Goal: Transaction & Acquisition: Download file/media

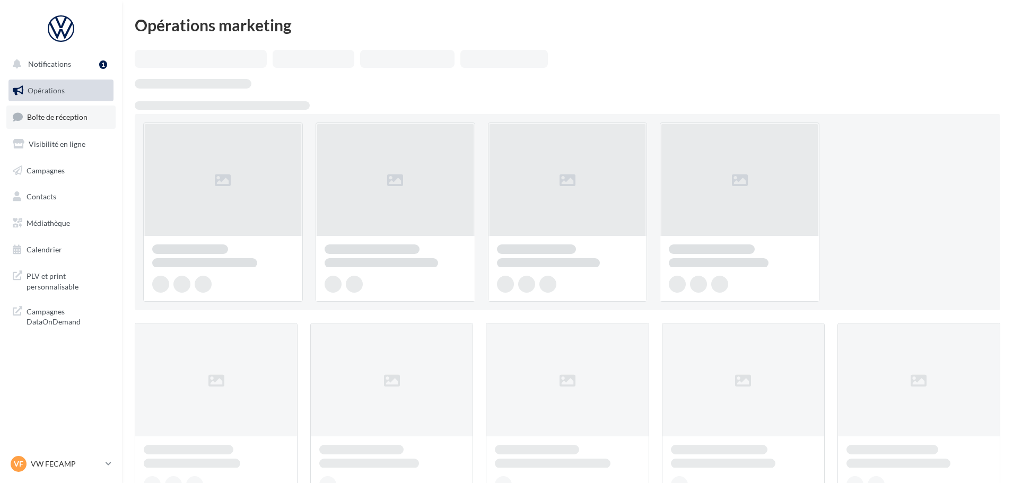
click at [28, 115] on span "Boîte de réception" at bounding box center [57, 116] width 60 height 9
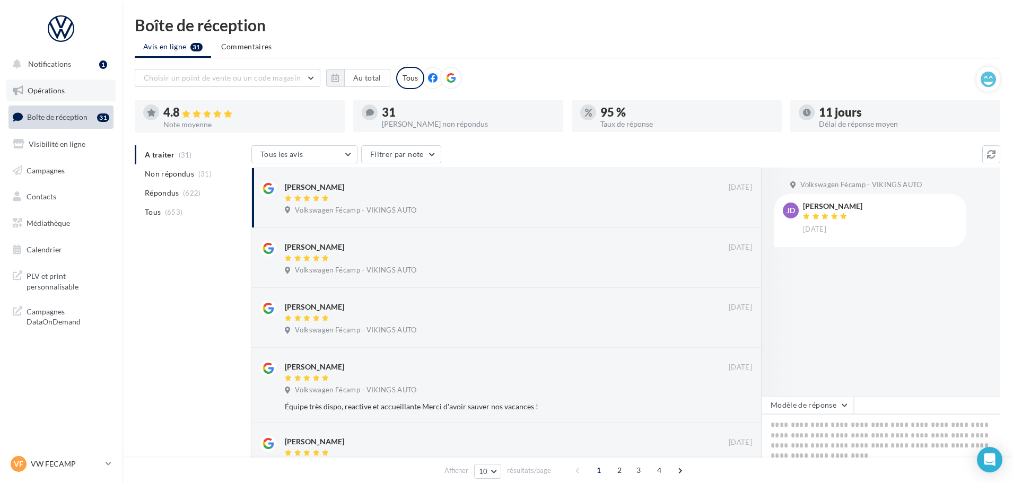
click at [51, 86] on span "Opérations" at bounding box center [46, 90] width 37 height 9
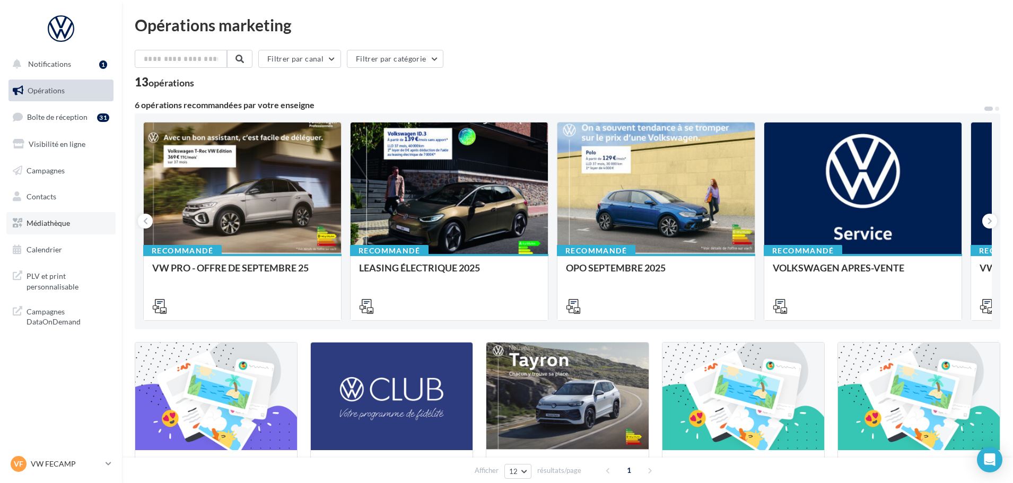
click at [74, 214] on link "Médiathèque" at bounding box center [60, 223] width 109 height 22
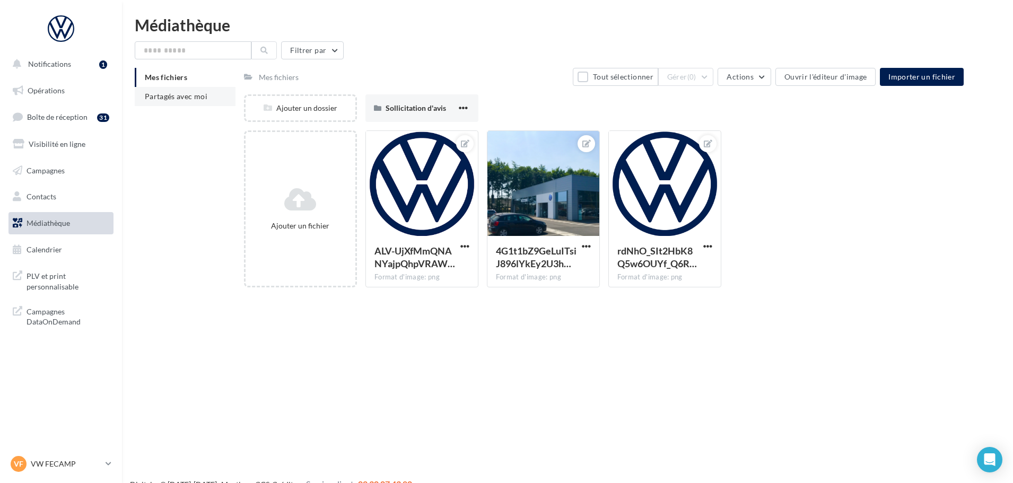
click at [185, 101] on li "Partagés avec moi" at bounding box center [185, 96] width 101 height 19
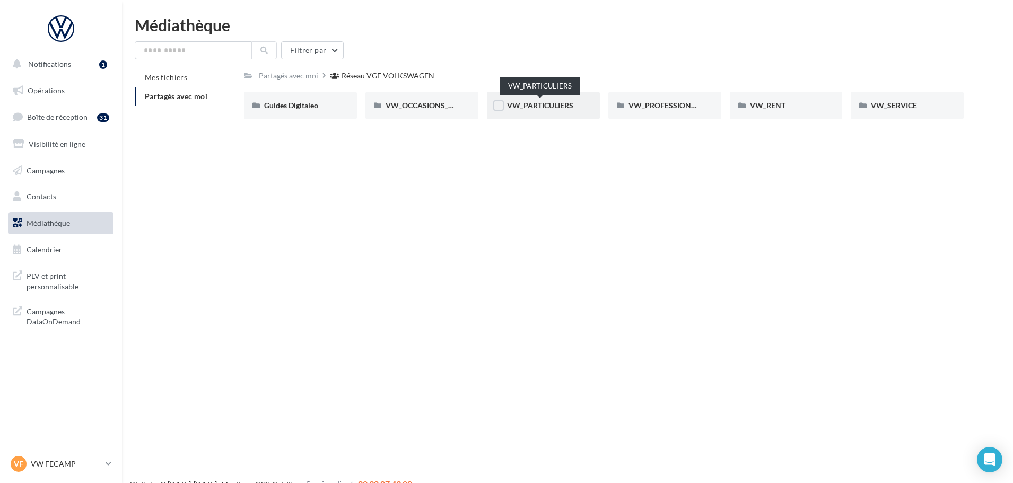
click at [544, 104] on span "VW_PARTICULIERS" at bounding box center [540, 105] width 66 height 9
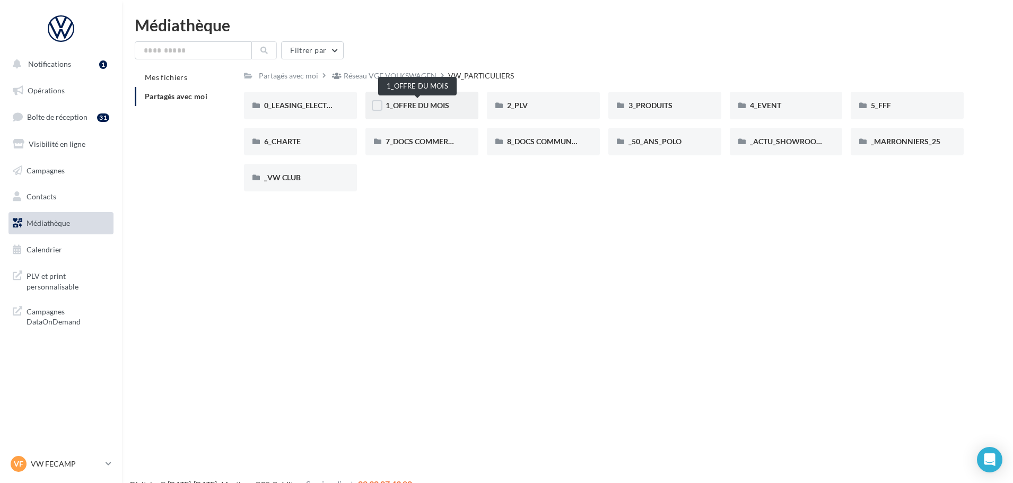
click at [415, 109] on span "1_OFFRE DU MOIS" at bounding box center [418, 105] width 64 height 9
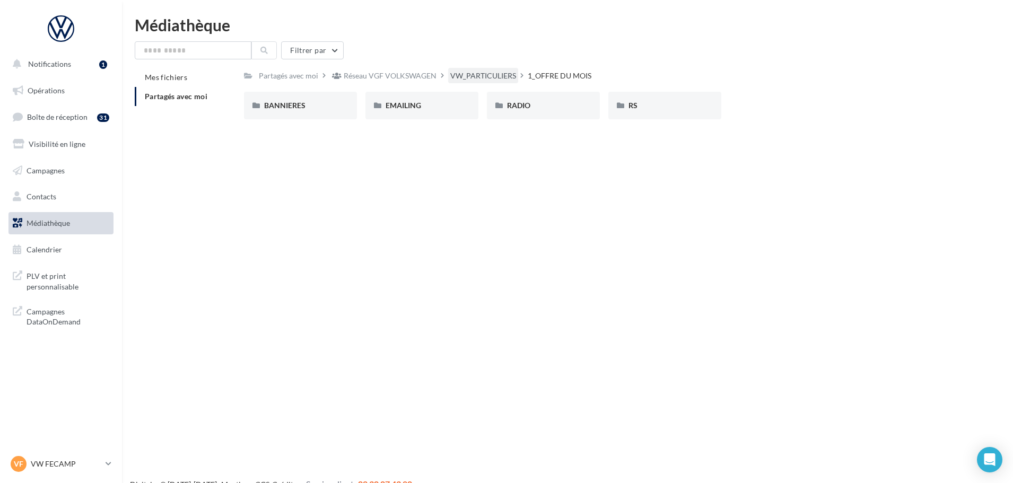
click at [465, 72] on div "VW_PARTICULIERS" at bounding box center [483, 76] width 66 height 11
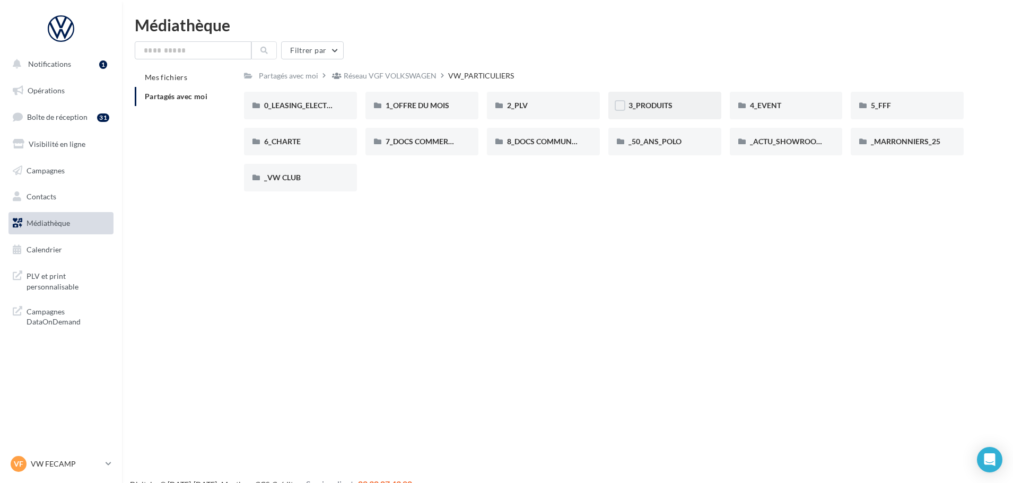
click at [674, 100] on div "3_PRODUITS" at bounding box center [665, 106] width 113 height 28
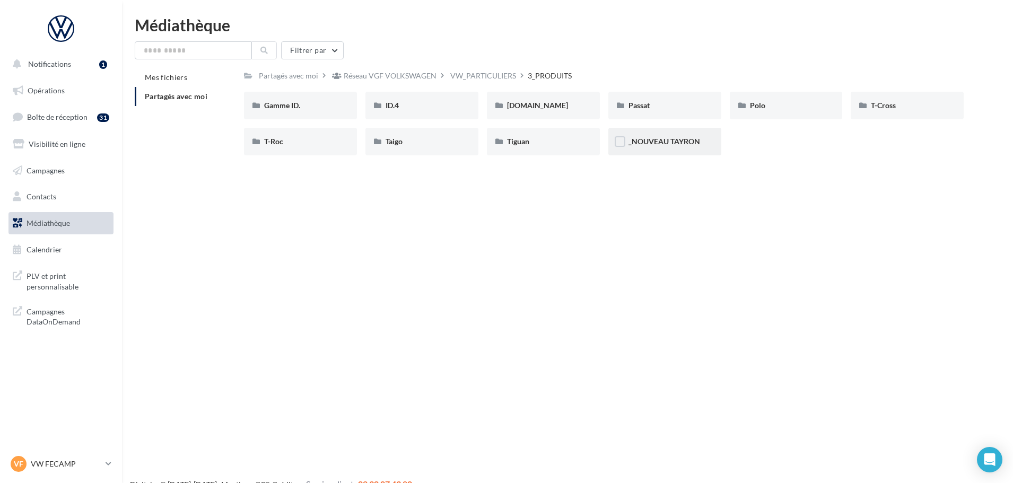
click at [670, 136] on div "_NOUVEAU TAYRON" at bounding box center [665, 141] width 73 height 11
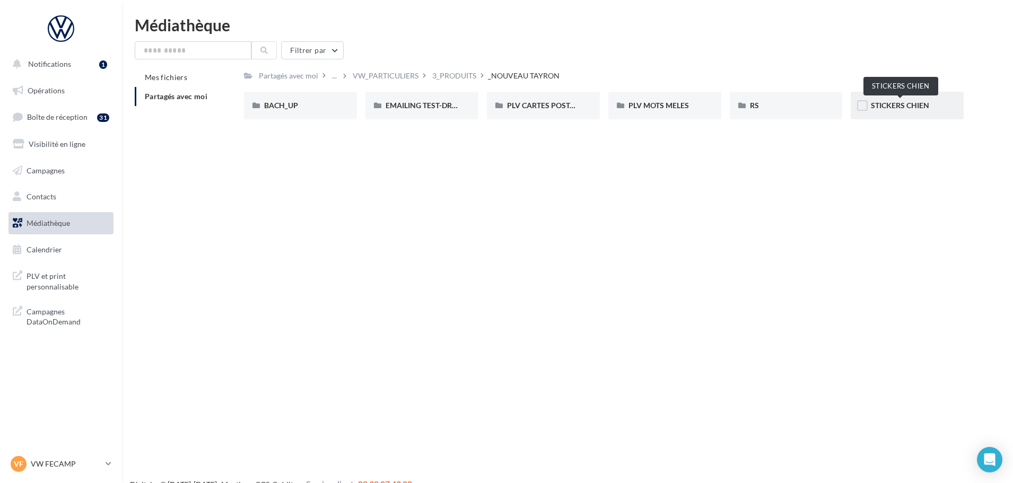
click at [890, 109] on span "STICKERS CHIEN" at bounding box center [900, 105] width 58 height 9
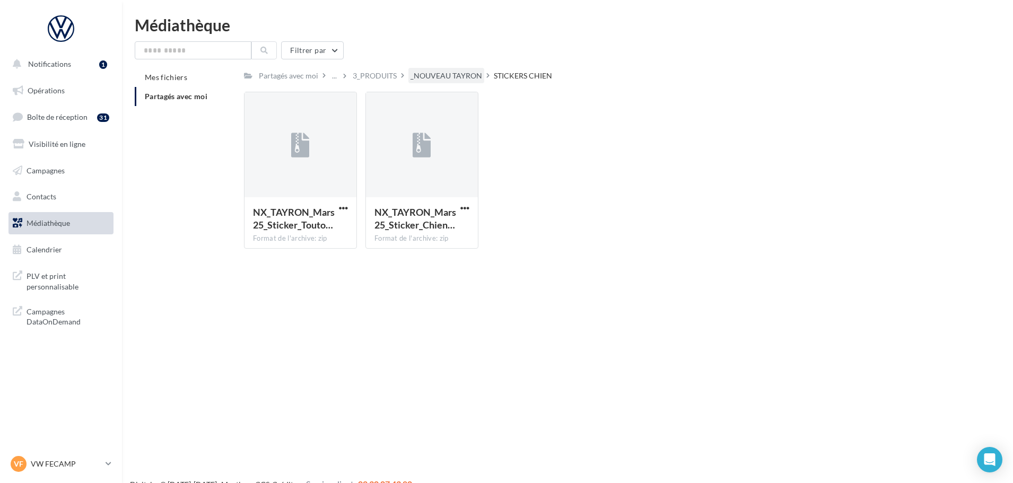
click at [464, 79] on div "_NOUVEAU TAYRON" at bounding box center [447, 76] width 72 height 11
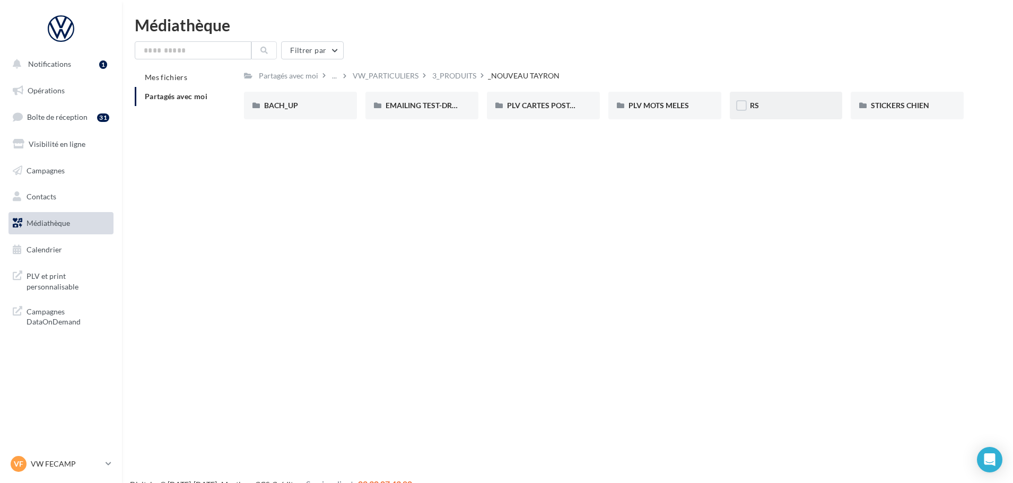
click at [778, 103] on div "RS" at bounding box center [786, 105] width 73 height 11
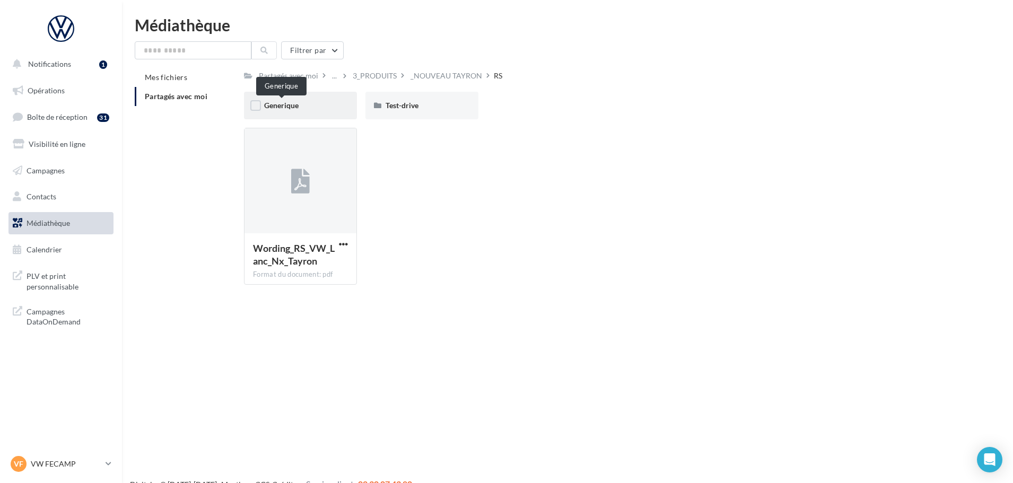
click at [292, 105] on span "Generique" at bounding box center [281, 105] width 34 height 9
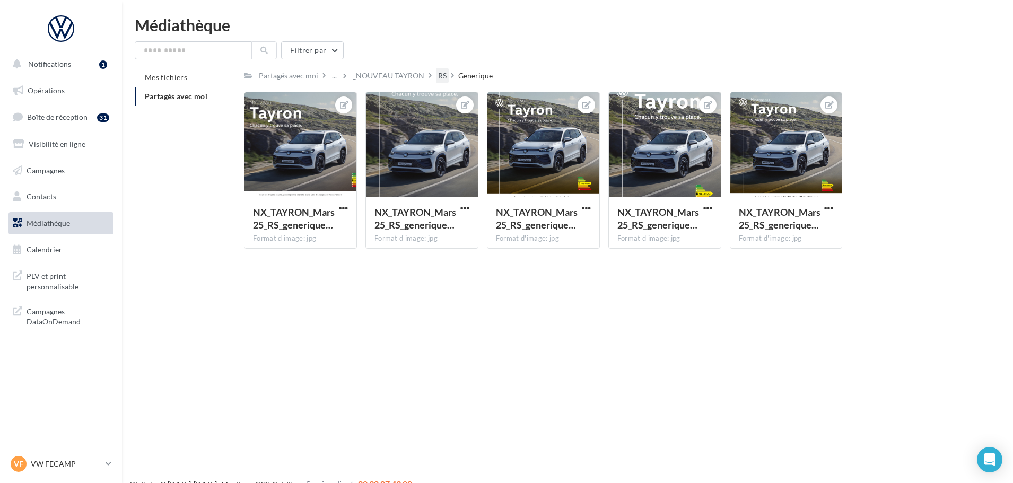
click at [438, 80] on div "RS" at bounding box center [442, 76] width 8 height 11
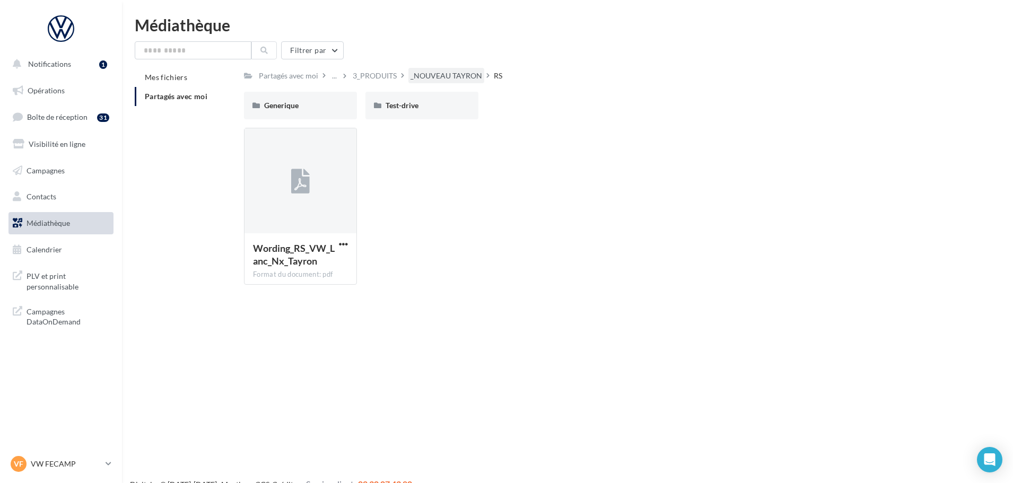
click at [441, 77] on div "_NOUVEAU TAYRON" at bounding box center [447, 76] width 72 height 11
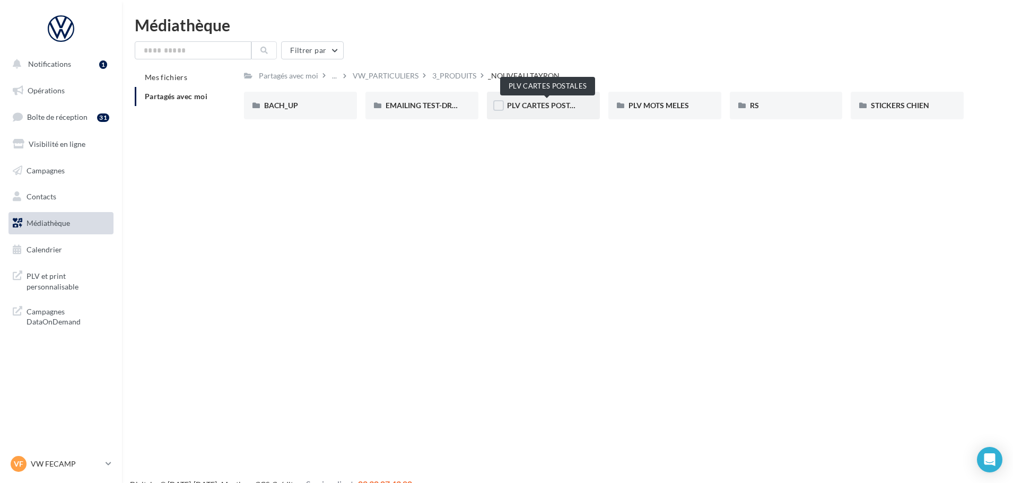
click at [551, 104] on span "PLV CARTES POSTALES" at bounding box center [547, 105] width 80 height 9
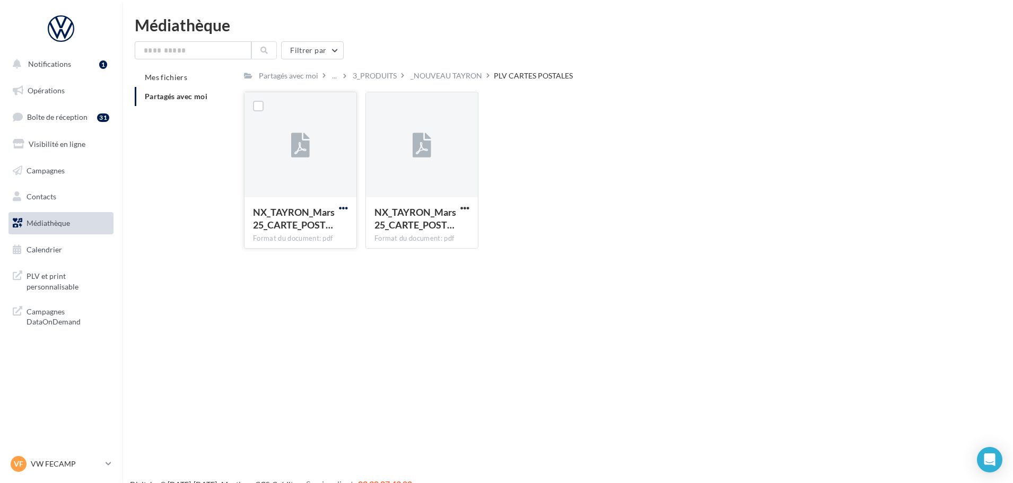
click at [341, 209] on span "button" at bounding box center [343, 208] width 9 height 9
click at [332, 228] on button "Télécharger" at bounding box center [297, 229] width 106 height 28
click at [466, 82] on div "_NOUVEAU TAYRON" at bounding box center [447, 75] width 76 height 15
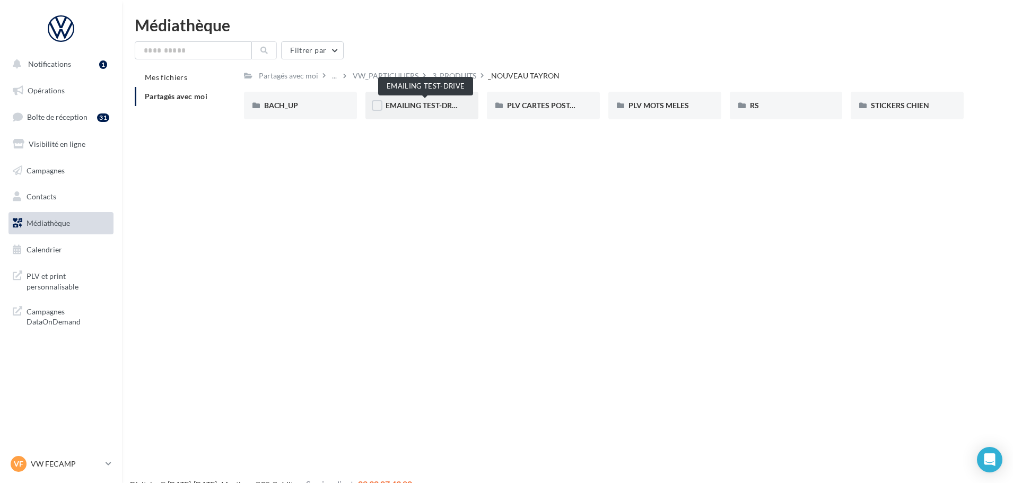
click at [440, 108] on span "EMAILING TEST-DRIVE" at bounding box center [425, 105] width 78 height 9
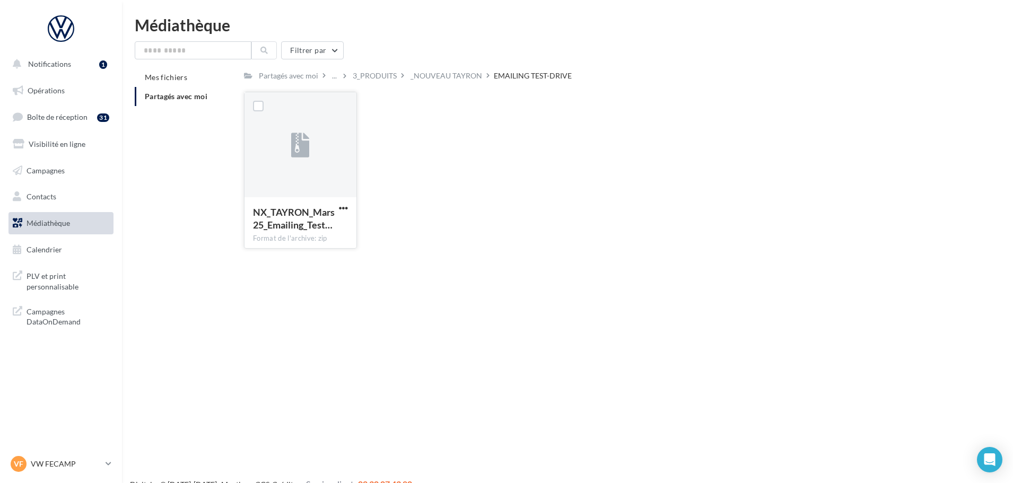
click at [348, 207] on button "button" at bounding box center [343, 209] width 13 height 11
click at [309, 232] on button "Télécharger" at bounding box center [297, 229] width 106 height 28
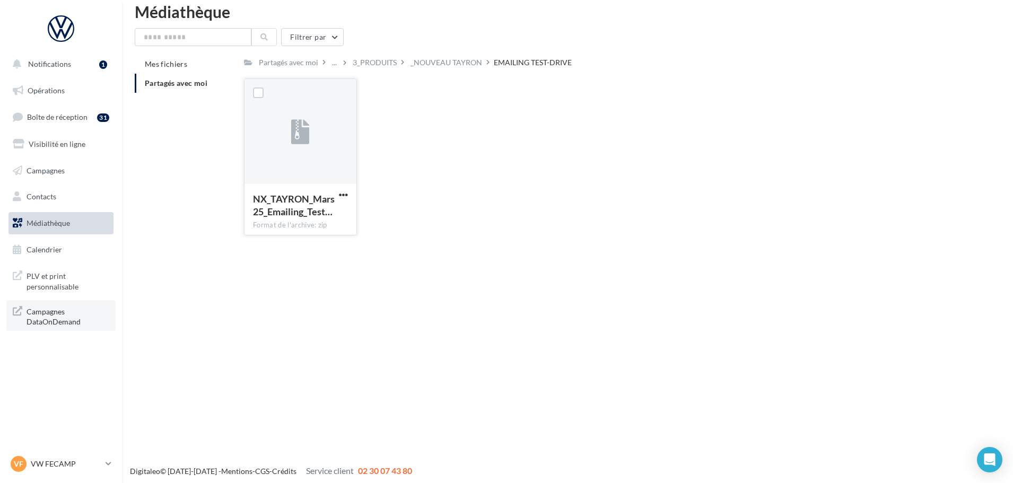
scroll to position [17, 0]
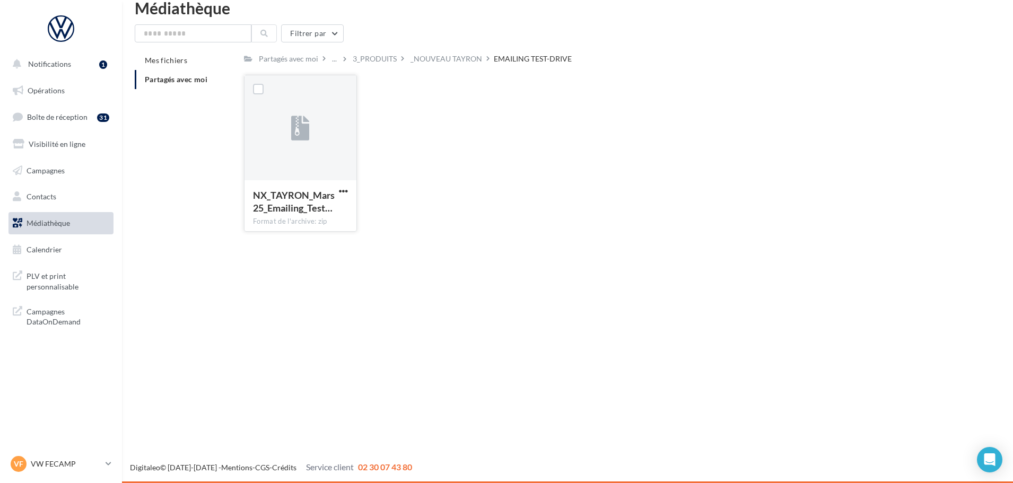
click at [445, 48] on div "Filtrer par Mes fichiers Partagés avec moi Partagés avec moi ... 3_PRODUITS _NO…" at bounding box center [568, 132] width 866 height 216
click at [450, 60] on div "_NOUVEAU TAYRON" at bounding box center [447, 59] width 72 height 11
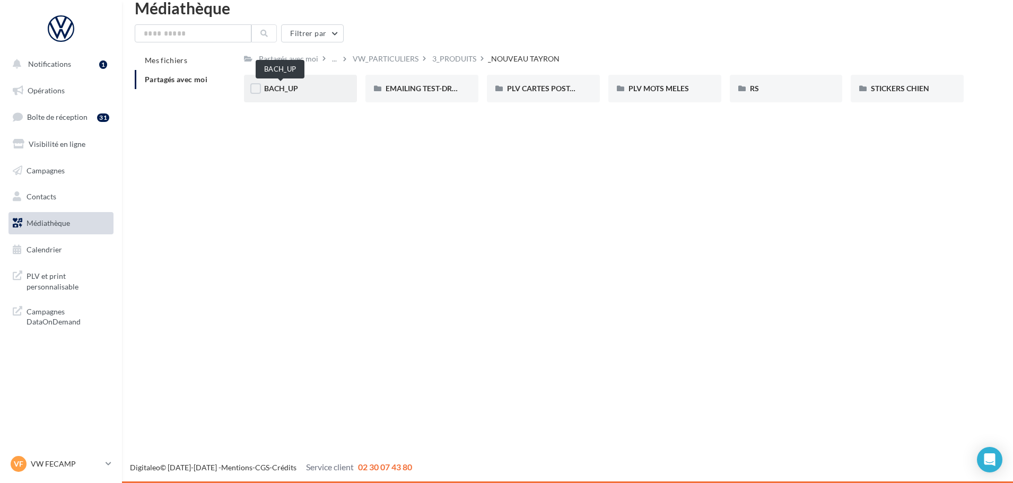
click at [283, 89] on span "BACH_UP" at bounding box center [281, 88] width 34 height 9
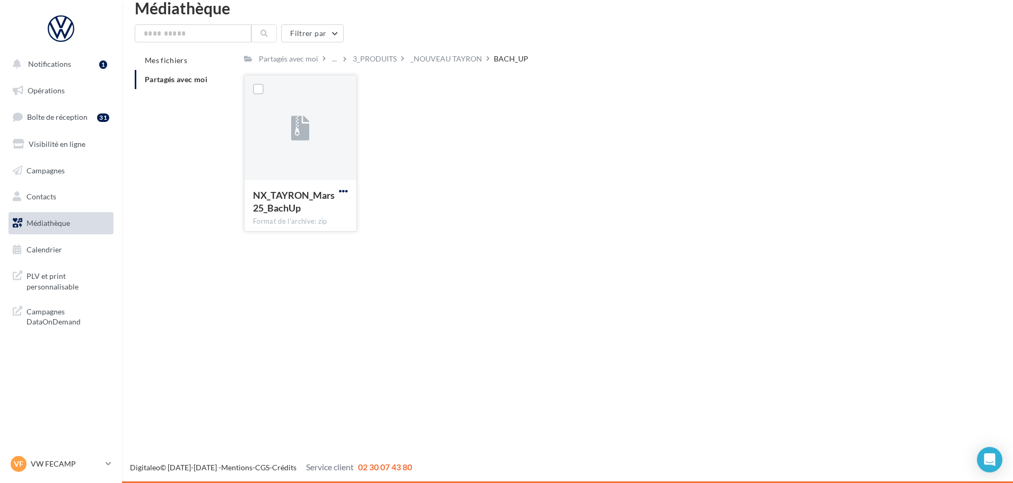
click at [346, 189] on span "button" at bounding box center [343, 191] width 9 height 9
click at [290, 217] on button "Télécharger" at bounding box center [297, 212] width 106 height 28
click at [458, 59] on div "_NOUVEAU TAYRON" at bounding box center [447, 59] width 72 height 11
